Goal: Transaction & Acquisition: Download file/media

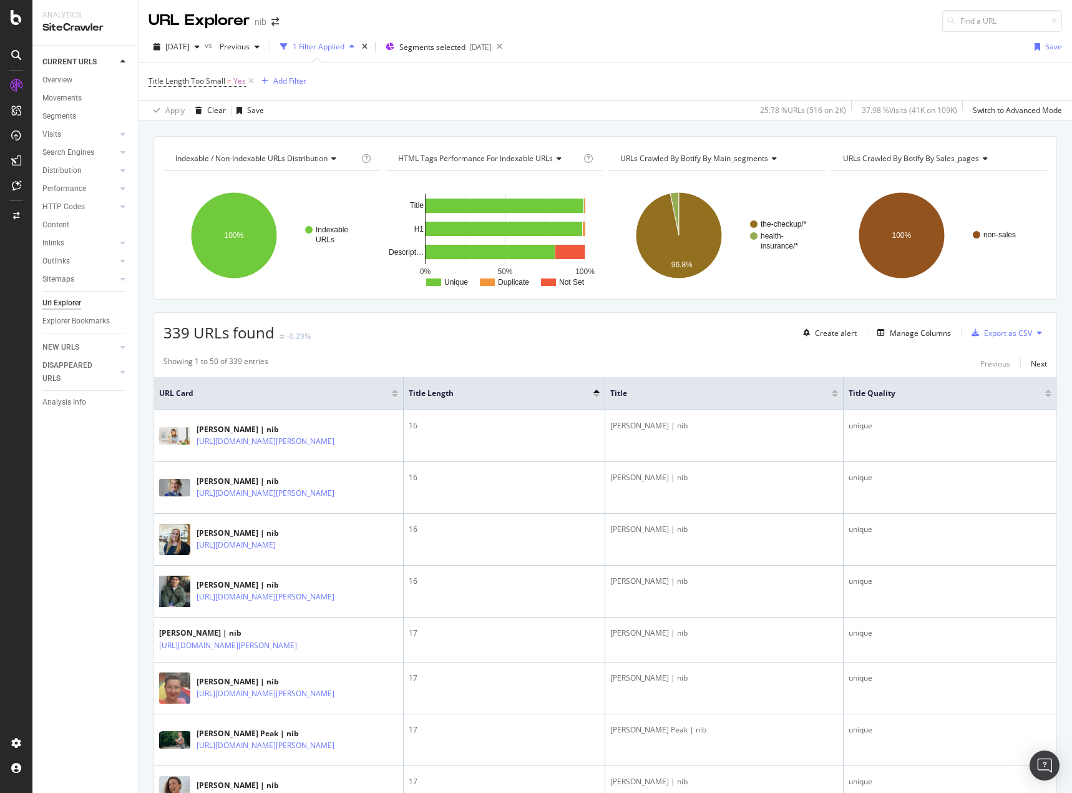
click at [1034, 333] on button at bounding box center [1039, 333] width 15 height 20
click at [1006, 335] on div "Export as CSV" at bounding box center [1008, 333] width 48 height 11
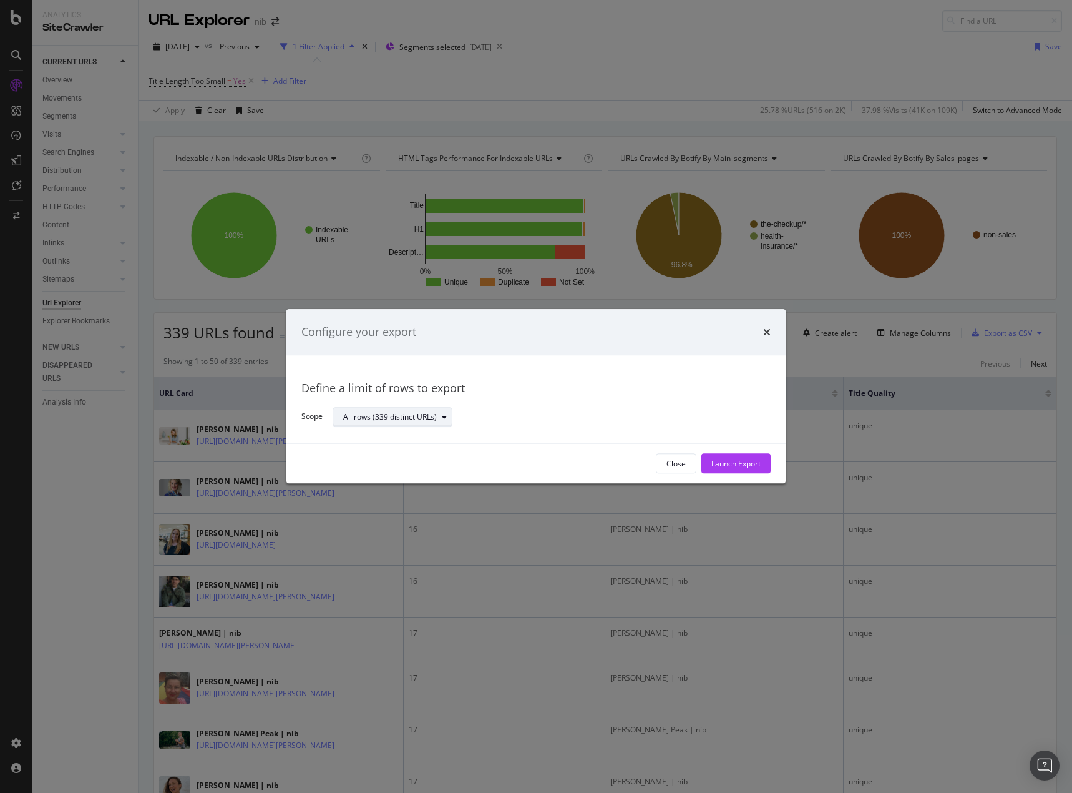
click at [443, 419] on icon "modal" at bounding box center [444, 416] width 5 height 7
click at [433, 435] on div "All rows (339 distinct URLs)" at bounding box center [398, 438] width 100 height 11
click at [752, 466] on div "Launch Export" at bounding box center [736, 463] width 49 height 11
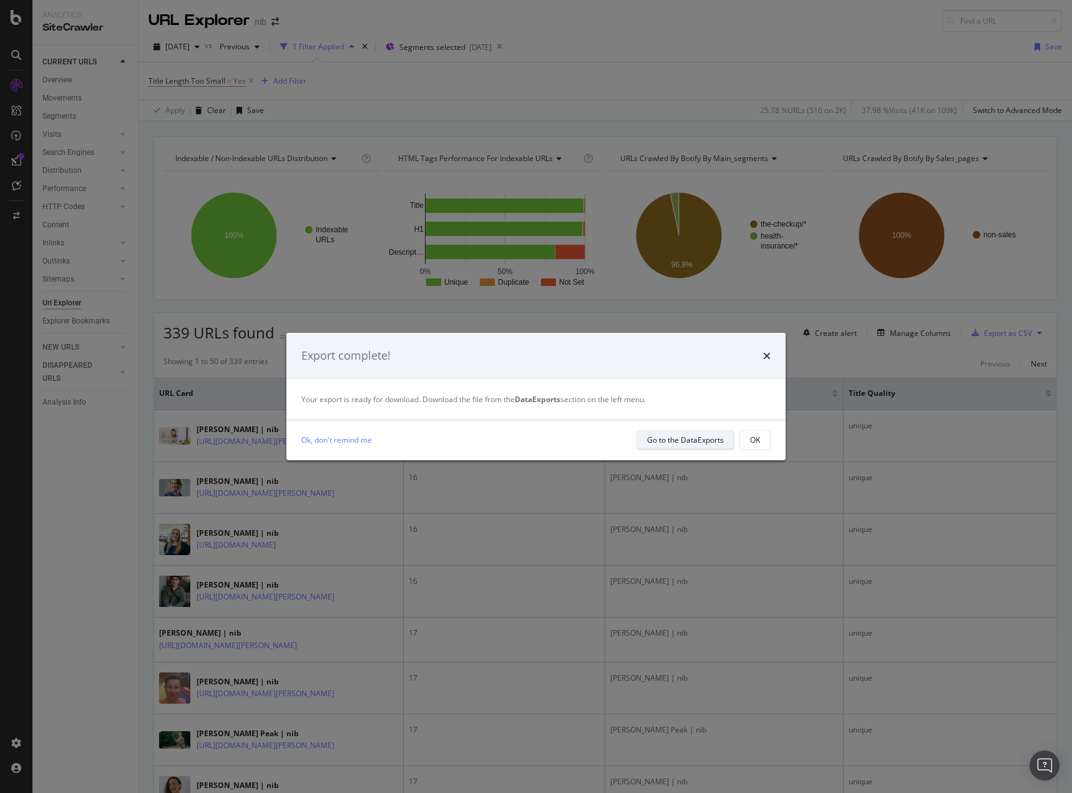
click at [708, 436] on div "Go to the DataExports" at bounding box center [685, 439] width 77 height 11
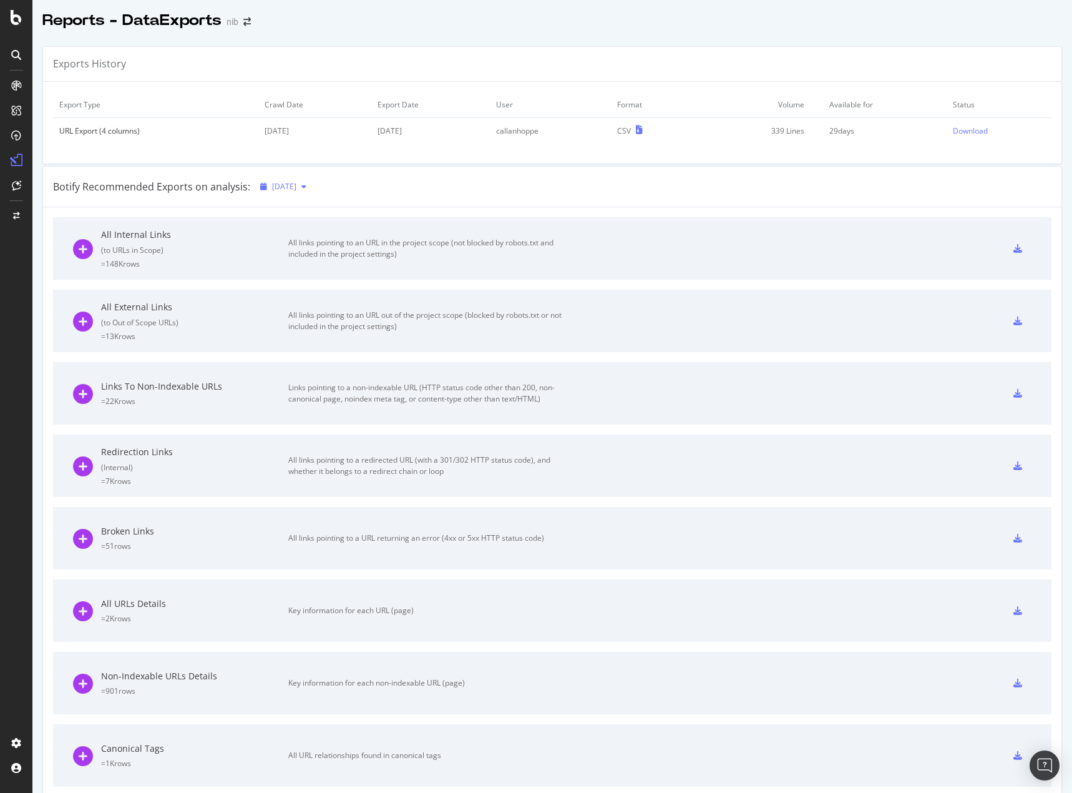
click at [306, 189] on icon "button" at bounding box center [303, 186] width 5 height 7
click at [556, 190] on div "Botify Recommended Exports on analysis: [DATE]" at bounding box center [552, 187] width 1019 height 41
click at [959, 133] on div "Download" at bounding box center [970, 130] width 35 height 11
